Goal: Find specific page/section

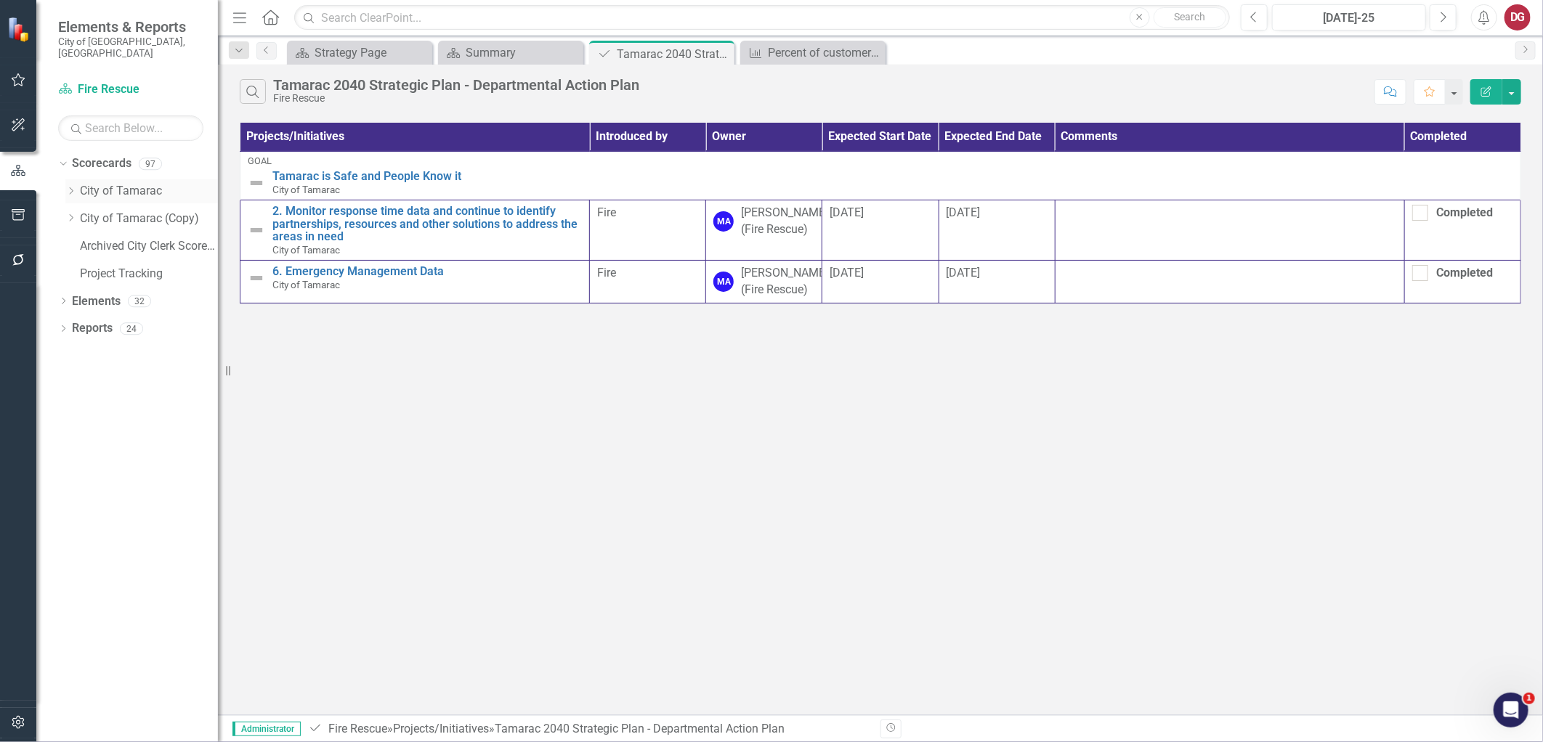
click at [70, 187] on icon "Dropdown" at bounding box center [70, 191] width 11 height 9
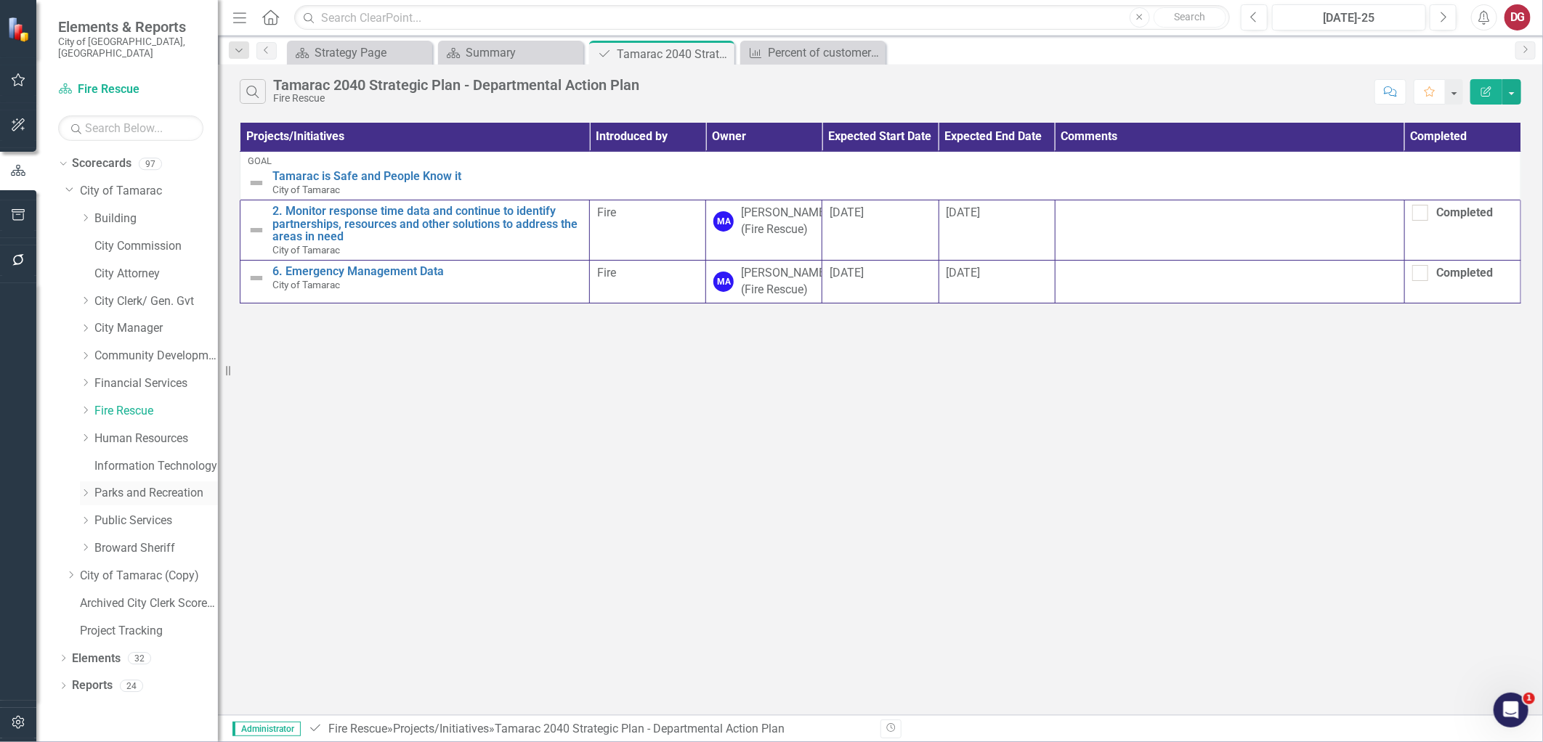
click at [88, 489] on icon "Dropdown" at bounding box center [85, 493] width 11 height 9
click at [100, 485] on link "Parks and Recreation" at bounding box center [156, 493] width 124 height 17
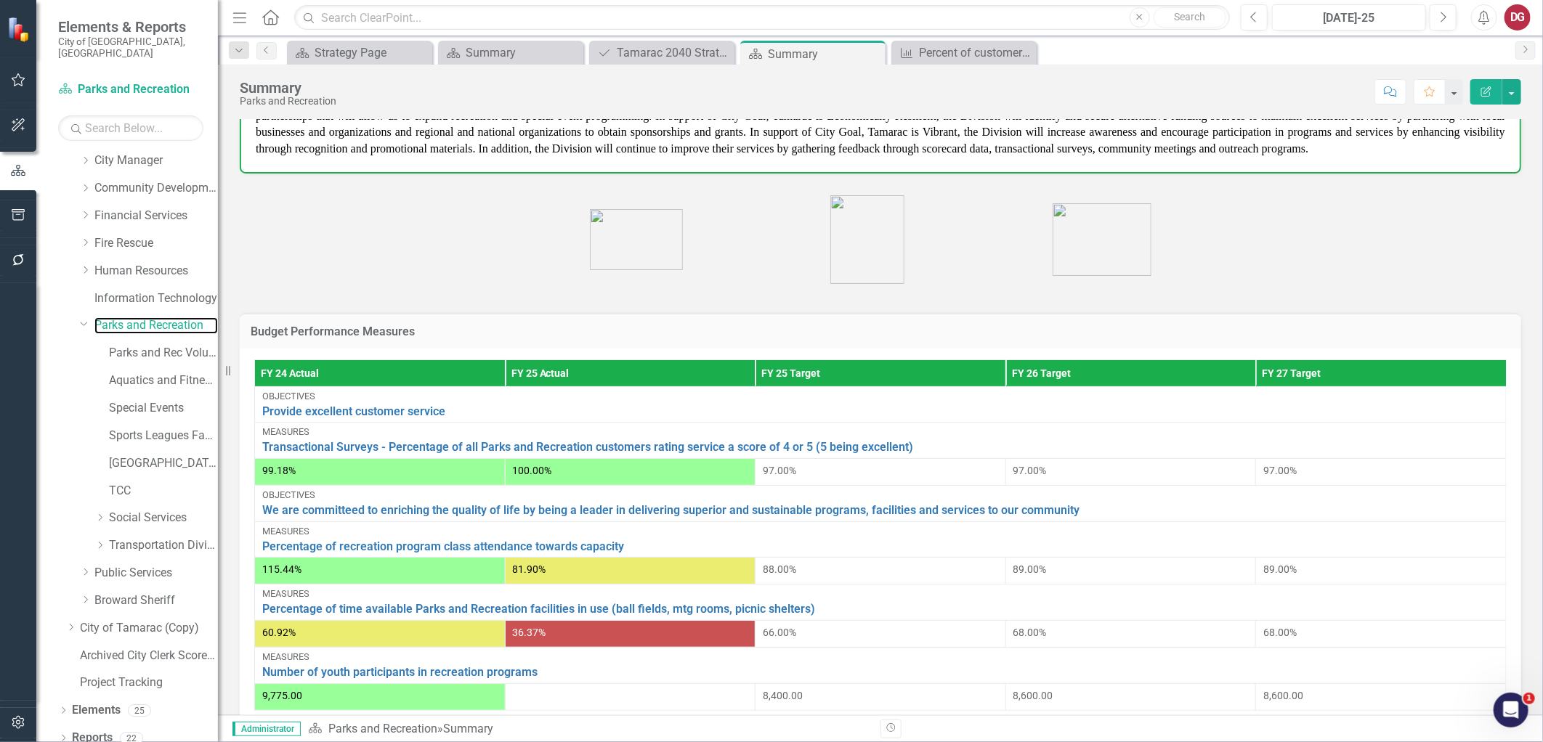
scroll to position [242, 0]
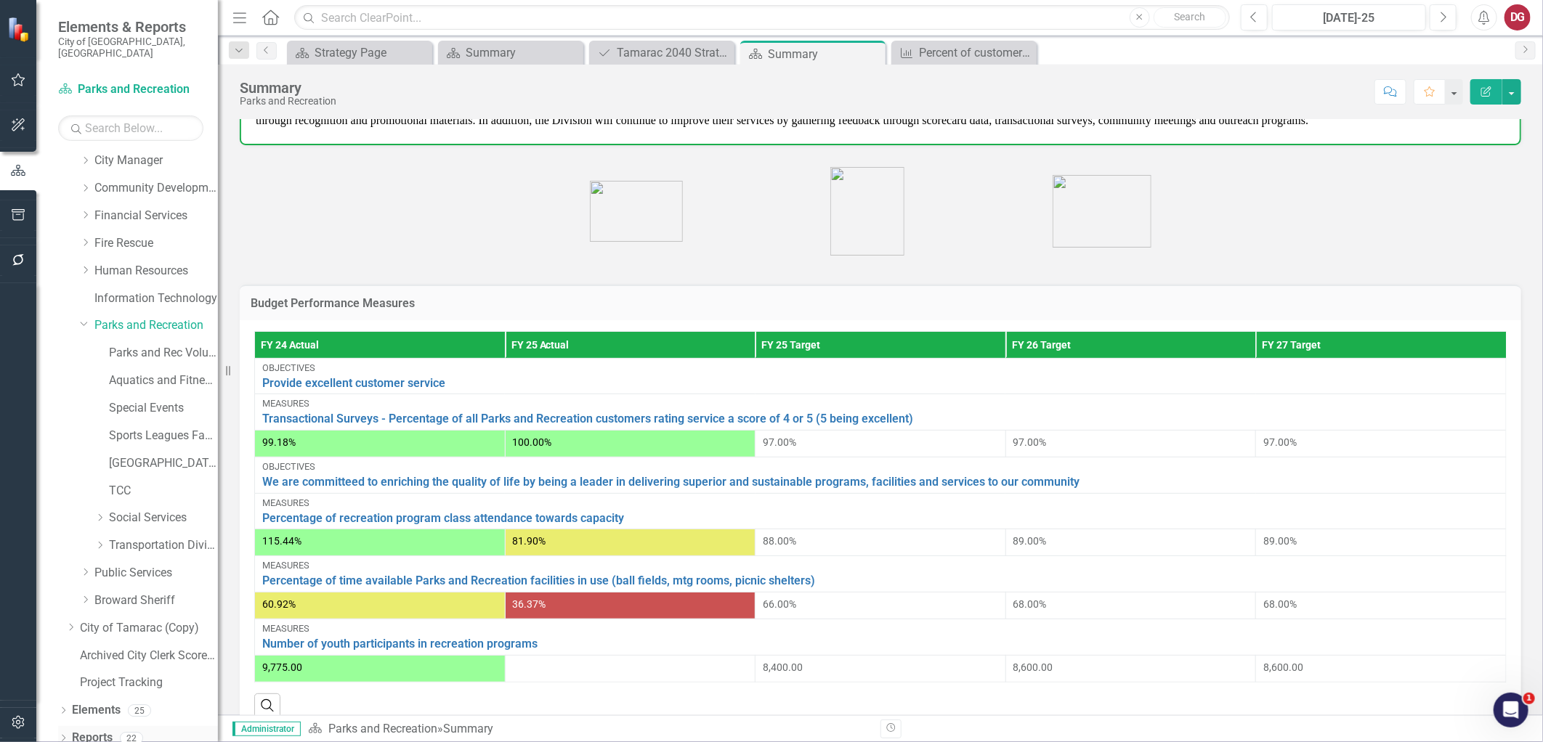
click at [91, 730] on link "Reports" at bounding box center [92, 738] width 41 height 17
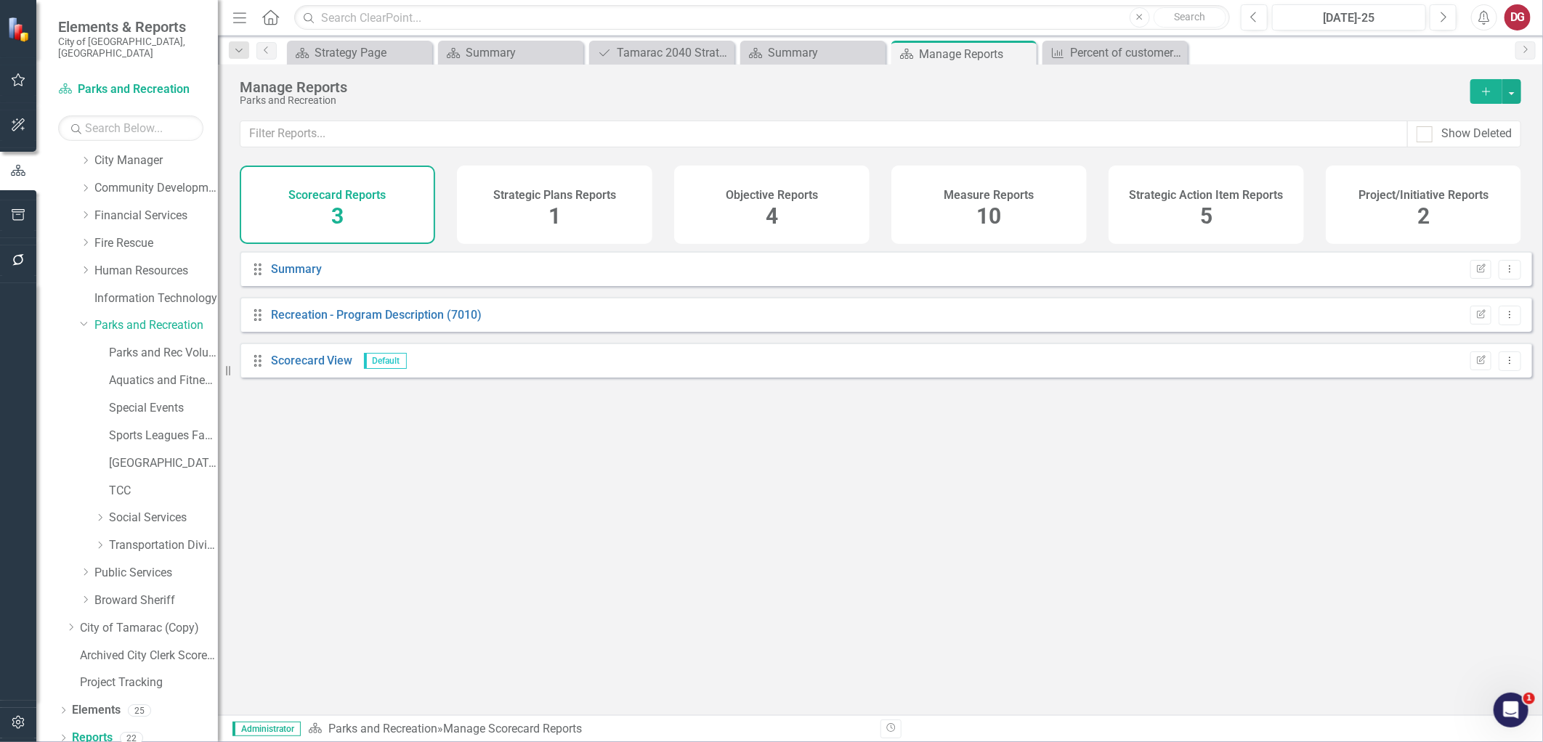
click at [1398, 191] on h4 "Project/Initiative Reports" at bounding box center [1424, 195] width 130 height 13
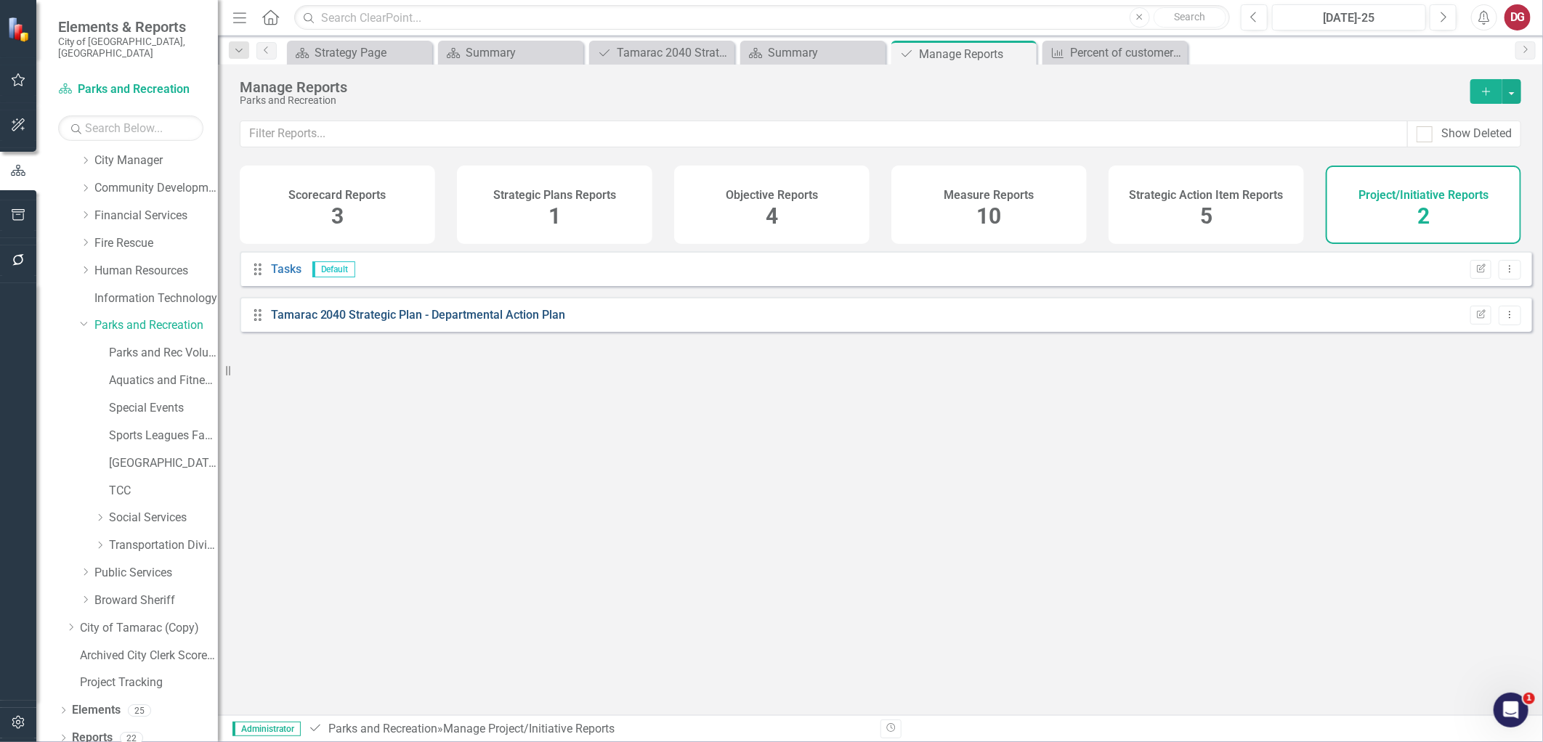
click at [469, 322] on link "Tamarac 2040 Strategic Plan - Departmental Action Plan" at bounding box center [418, 315] width 295 height 14
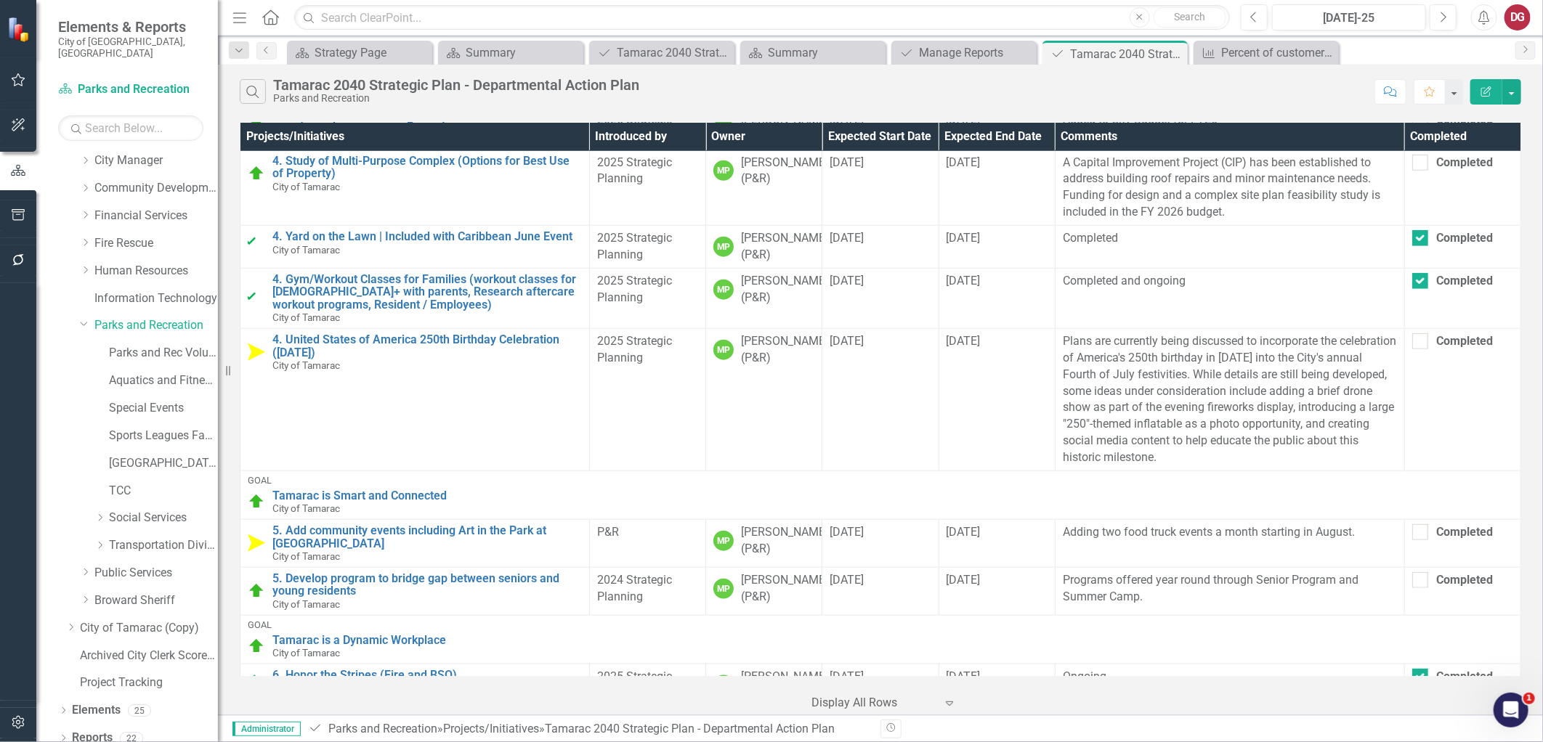
scroll to position [878, 0]
